Goal: Information Seeking & Learning: Learn about a topic

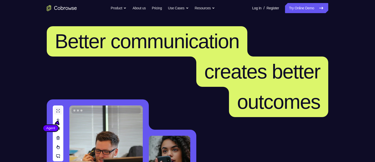
click at [305, 8] on link "Try Online Demo" at bounding box center [306, 8] width 43 height 10
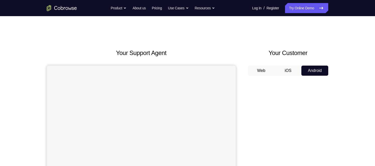
scroll to position [47, 0]
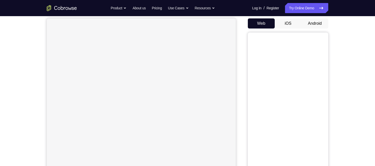
click at [316, 24] on button "Android" at bounding box center [315, 23] width 27 height 10
